Goal: Task Accomplishment & Management: Use online tool/utility

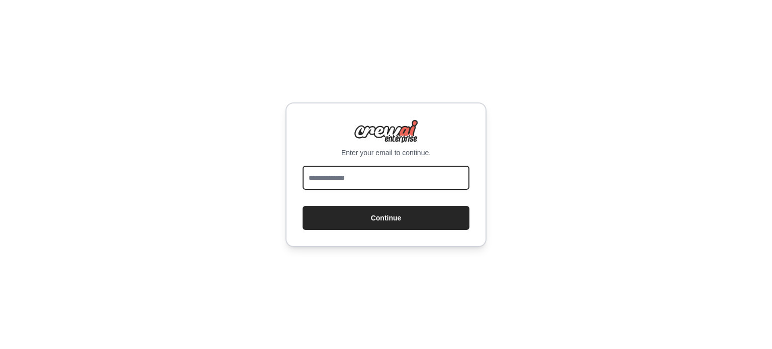
click at [383, 174] on input "email" at bounding box center [386, 178] width 167 height 24
type input "**********"
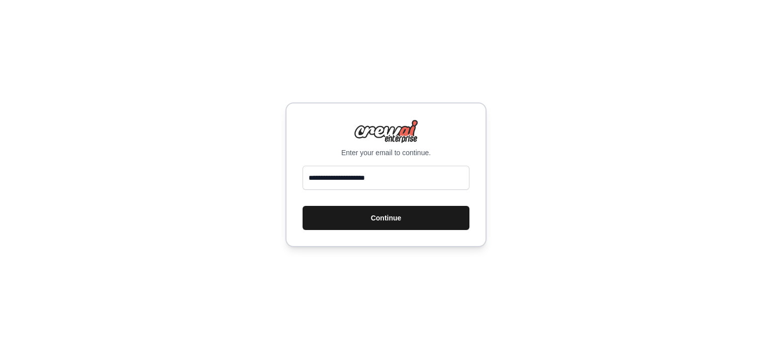
click at [392, 217] on button "Continue" at bounding box center [386, 218] width 167 height 24
click at [369, 218] on button "Continue" at bounding box center [386, 218] width 167 height 24
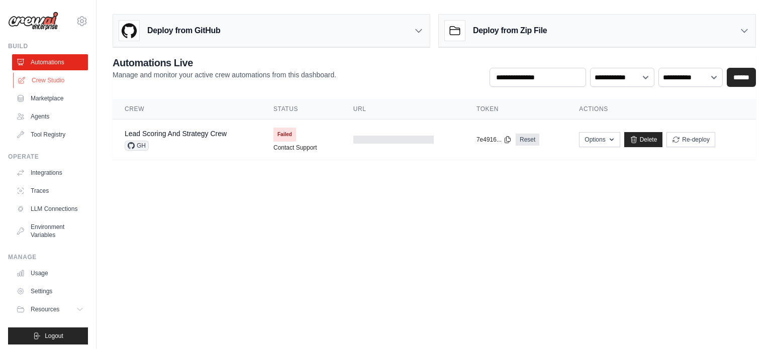
click at [48, 81] on link "Crew Studio" at bounding box center [51, 80] width 76 height 16
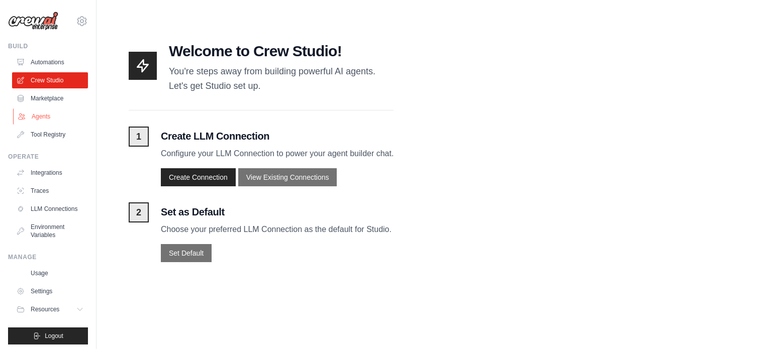
click at [44, 117] on link "Agents" at bounding box center [51, 117] width 76 height 16
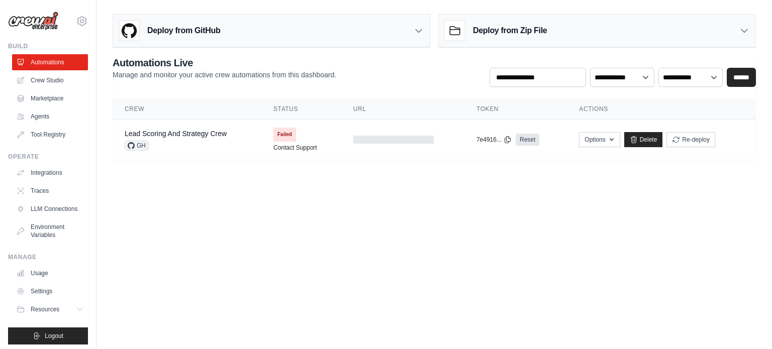
click at [265, 33] on div "Deploy from GitHub" at bounding box center [271, 31] width 317 height 33
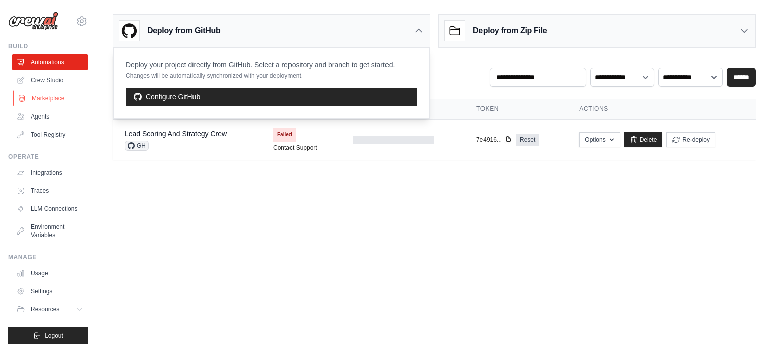
click at [43, 96] on link "Marketplace" at bounding box center [51, 99] width 76 height 16
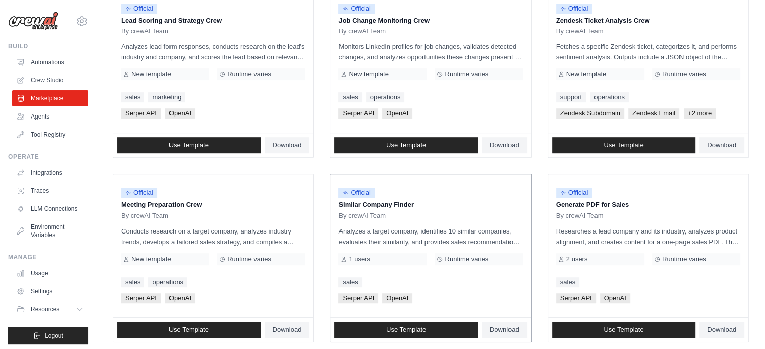
scroll to position [581, 0]
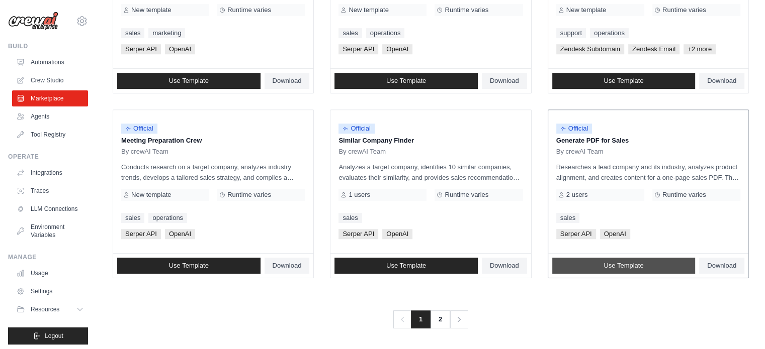
click at [625, 266] on span "Use Template" at bounding box center [623, 266] width 40 height 8
